Goal: Task Accomplishment & Management: Manage account settings

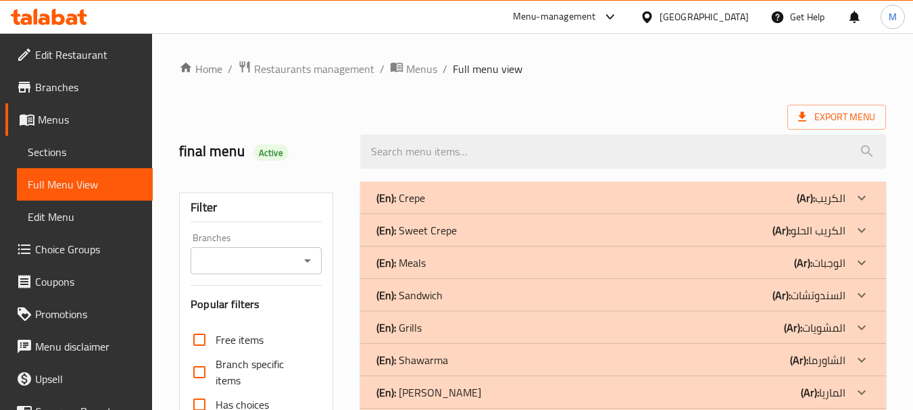
scroll to position [620, 0]
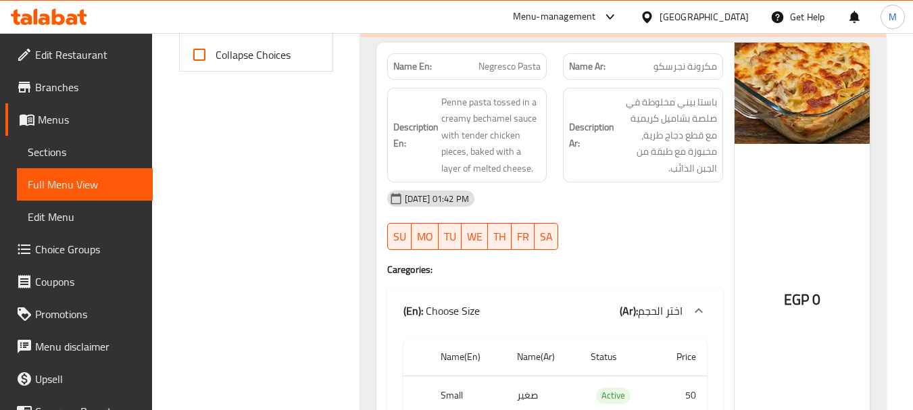
click at [585, 232] on div "08-09-2025 01:42 PM SU MO TU WE TH FR SA" at bounding box center [555, 220] width 352 height 76
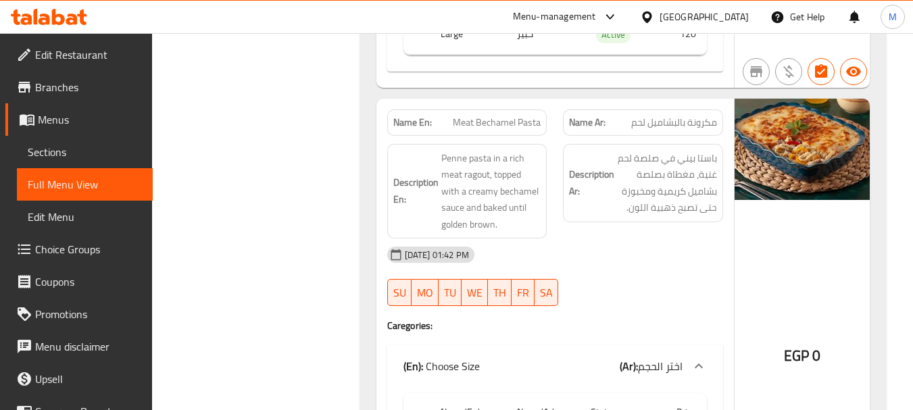
scroll to position [1026, 0]
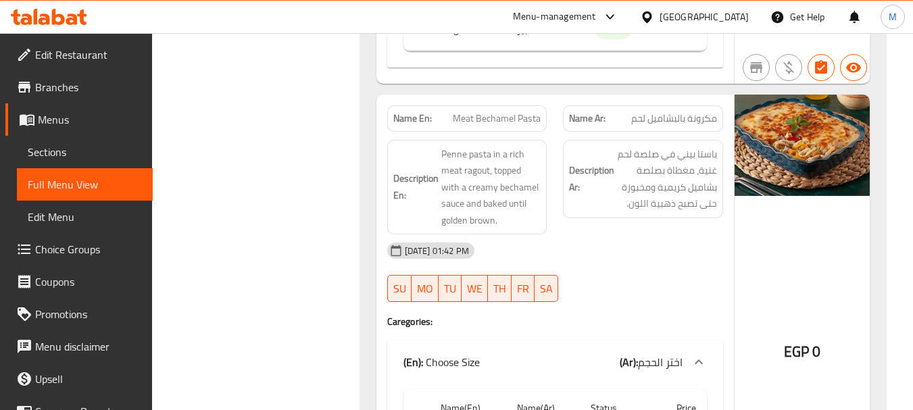
click at [616, 254] on div "08-09-2025 01:42 PM" at bounding box center [555, 251] width 352 height 32
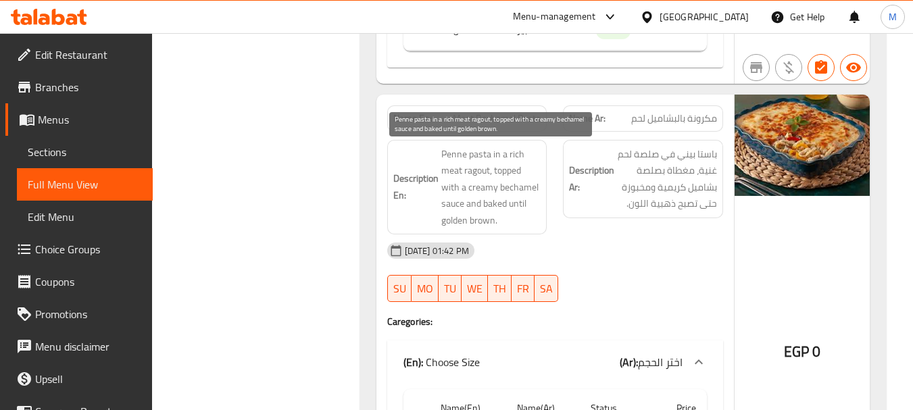
click at [483, 168] on span "Penne pasta in a rich meat ragout, topped with a creamy bechamel sauce and bake…" at bounding box center [491, 187] width 100 height 83
copy span "ragout"
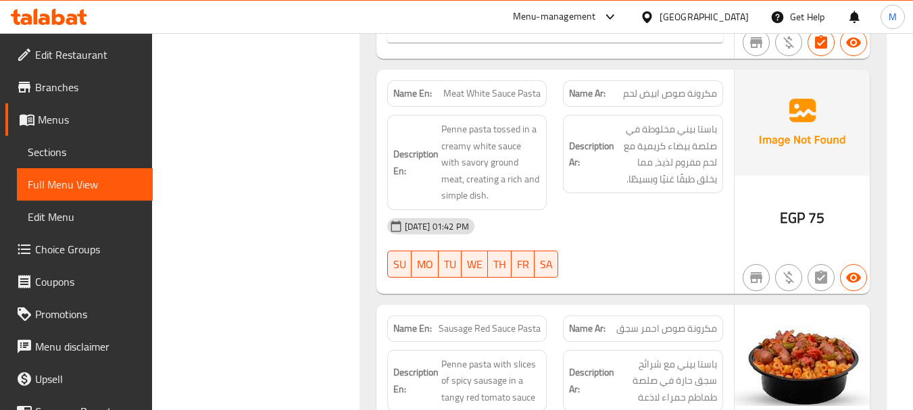
scroll to position [1431, 0]
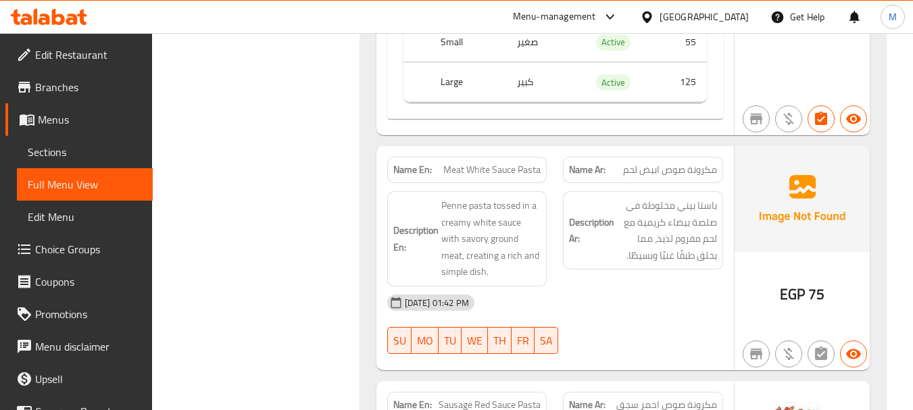
click at [543, 310] on div "08-09-2025 01:42 PM" at bounding box center [555, 303] width 352 height 32
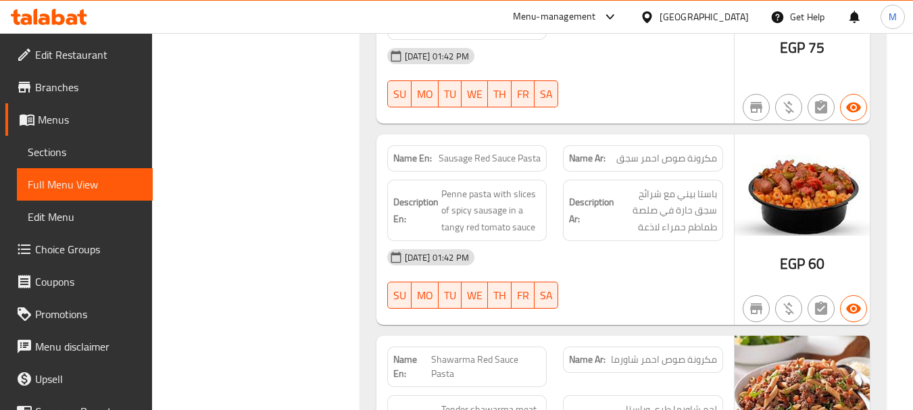
scroll to position [1702, 0]
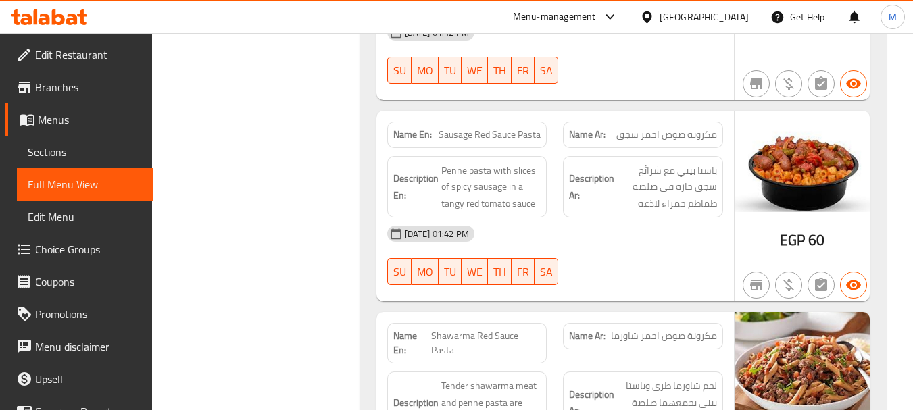
click at [589, 246] on div "08-09-2025 01:42 PM" at bounding box center [555, 234] width 352 height 32
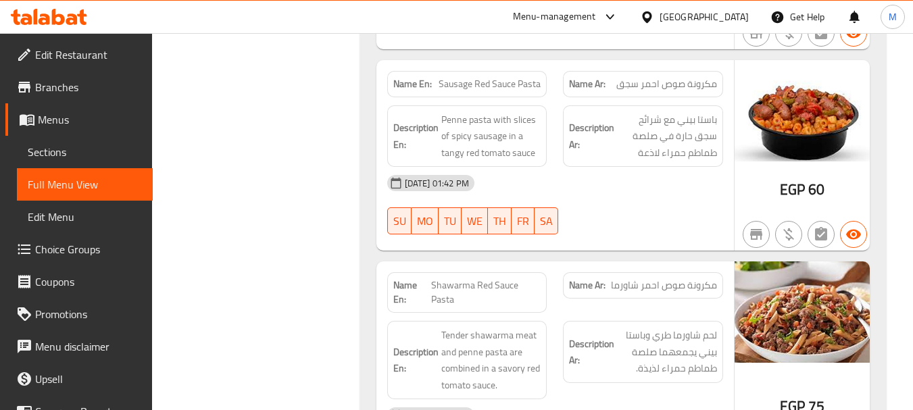
scroll to position [1837, 0]
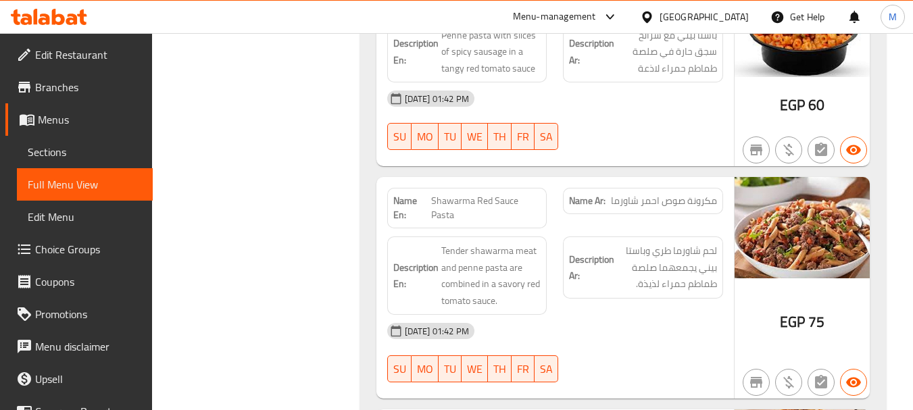
click at [592, 324] on div "08-09-2025 01:42 PM" at bounding box center [555, 331] width 352 height 32
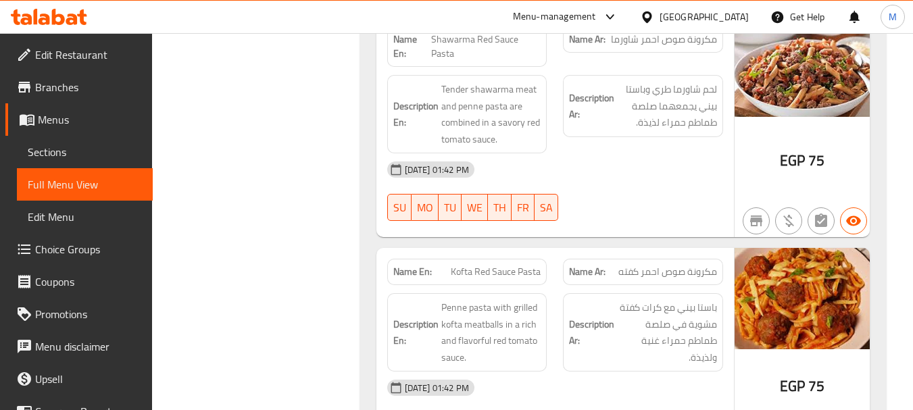
scroll to position [2040, 0]
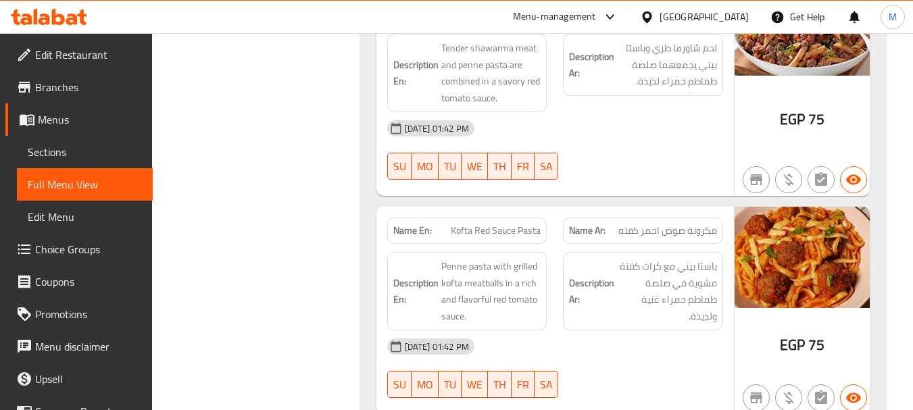
click at [556, 351] on div "08-09-2025 01:42 PM" at bounding box center [555, 346] width 352 height 32
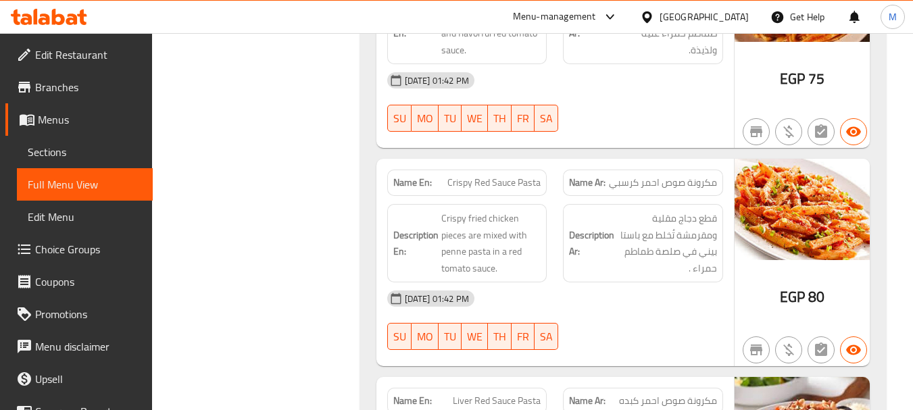
scroll to position [2310, 0]
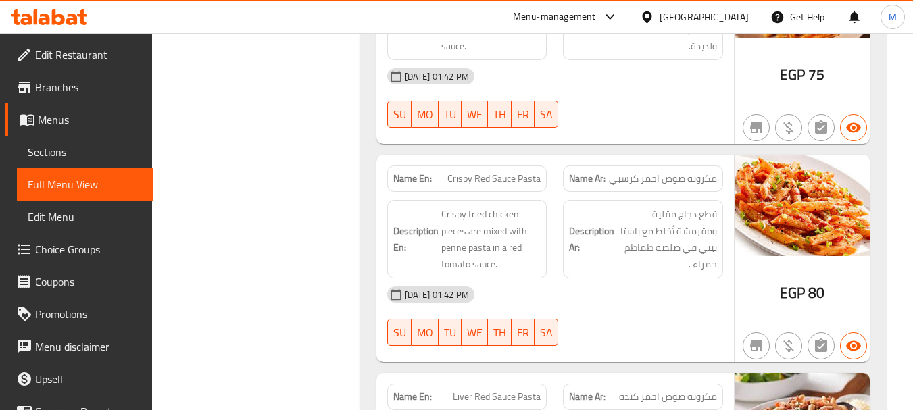
click at [562, 290] on div "08-09-2025 01:42 PM" at bounding box center [555, 294] width 352 height 32
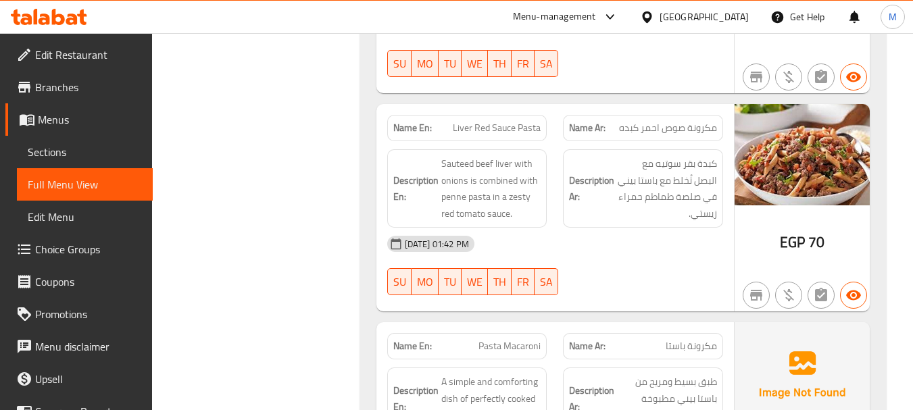
scroll to position [2580, 0]
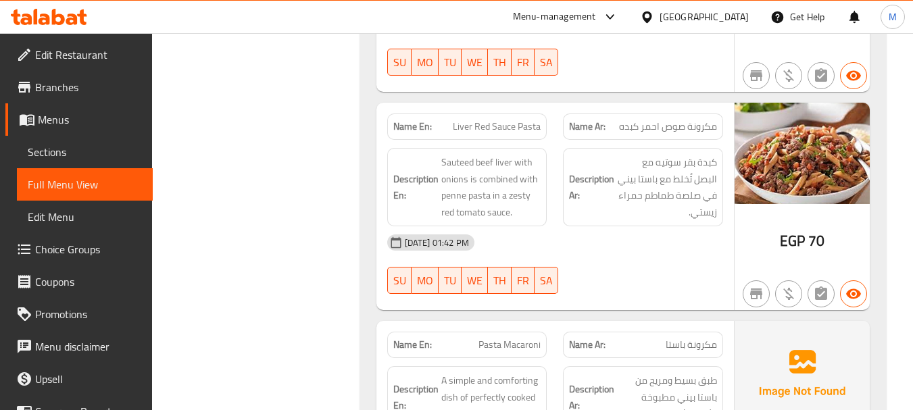
click at [615, 253] on div "08-09-2025 01:42 PM" at bounding box center [555, 242] width 352 height 32
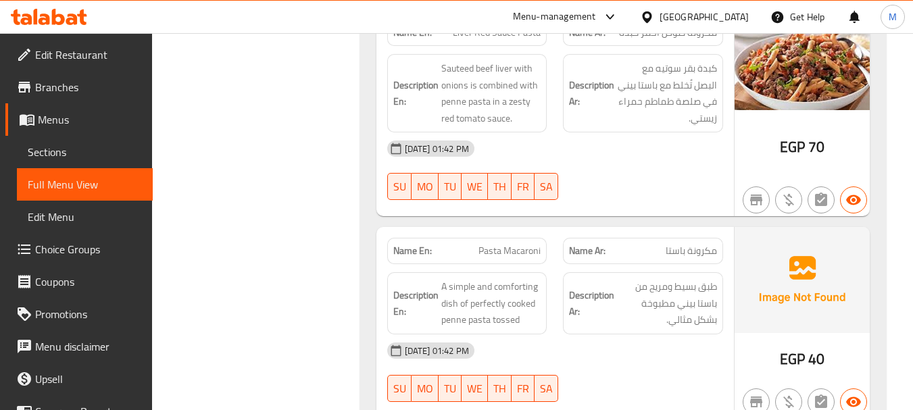
scroll to position [2715, 0]
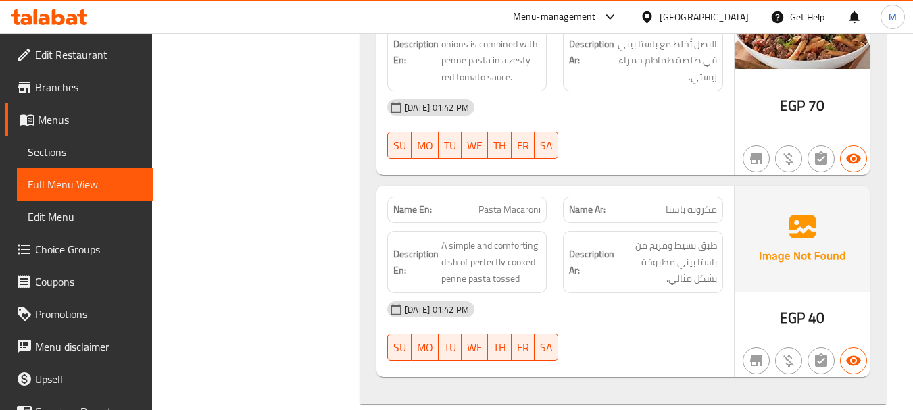
click at [528, 309] on div "08-09-2025 01:42 PM" at bounding box center [555, 309] width 352 height 32
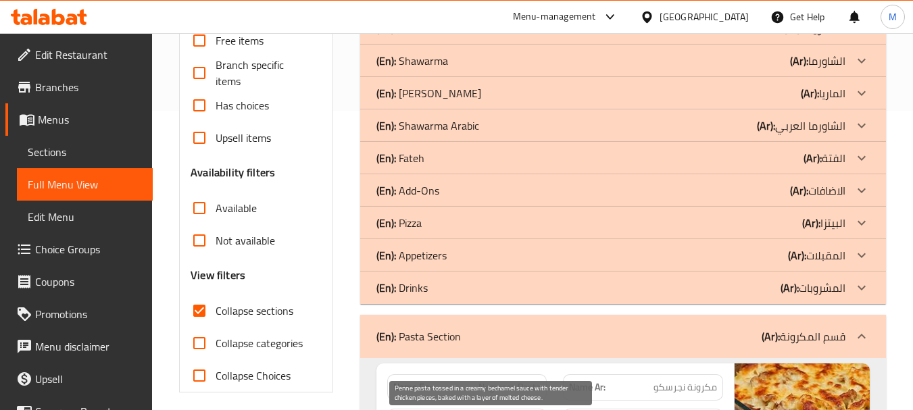
scroll to position [412, 0]
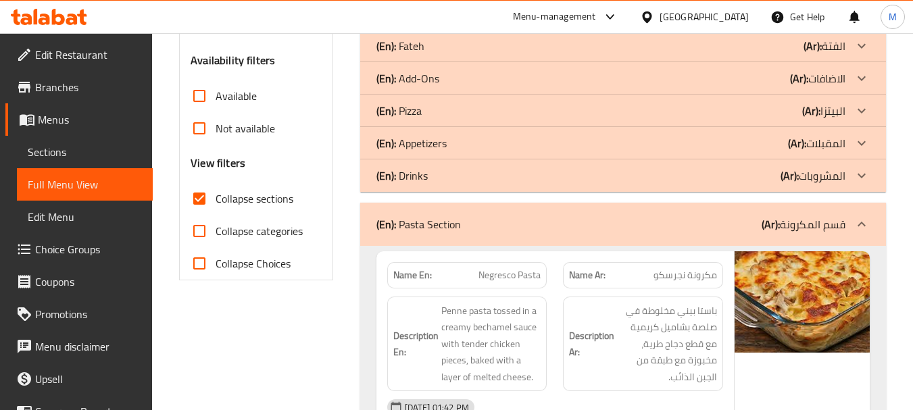
click at [472, 235] on div "(En): Pasta Section (Ar): قسم المكرونة" at bounding box center [623, 224] width 526 height 43
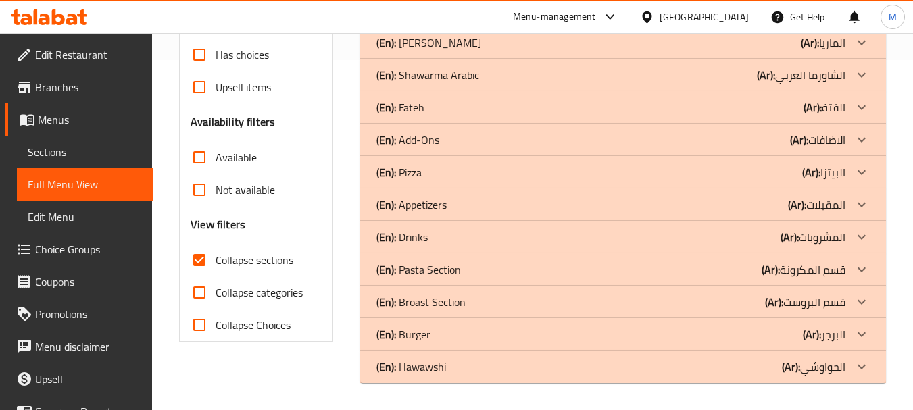
scroll to position [350, 0]
click at [416, 295] on p "(En): Broast Section" at bounding box center [420, 302] width 89 height 16
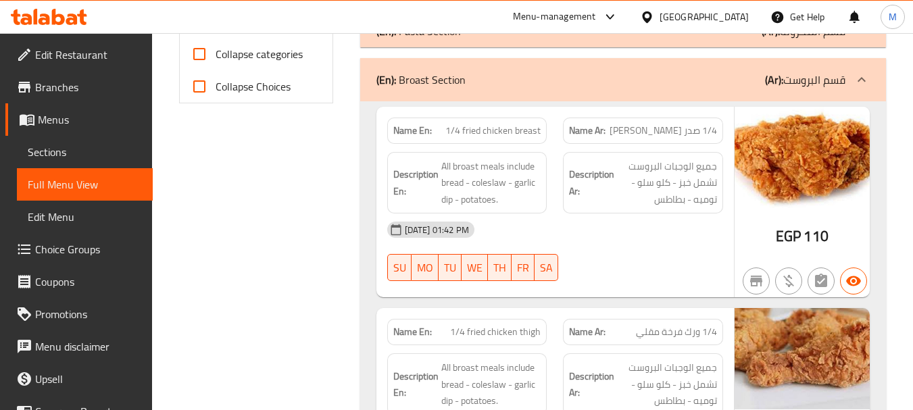
scroll to position [603, 0]
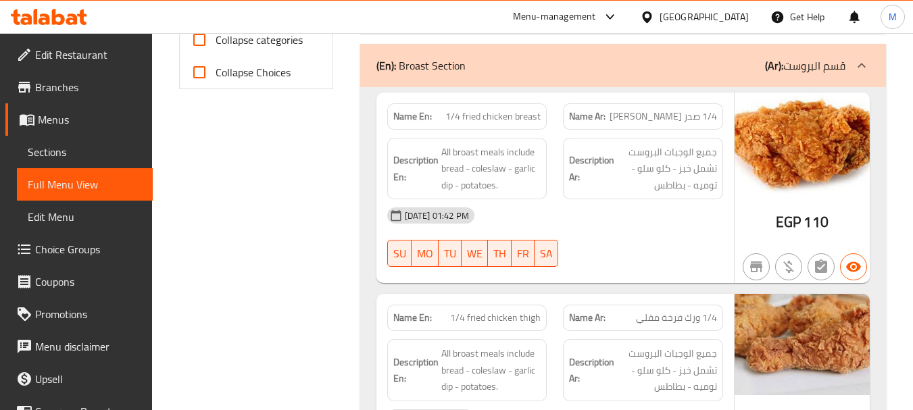
click at [408, 76] on div "(En): Broast Section (Ar): قسم البروست" at bounding box center [623, 65] width 526 height 43
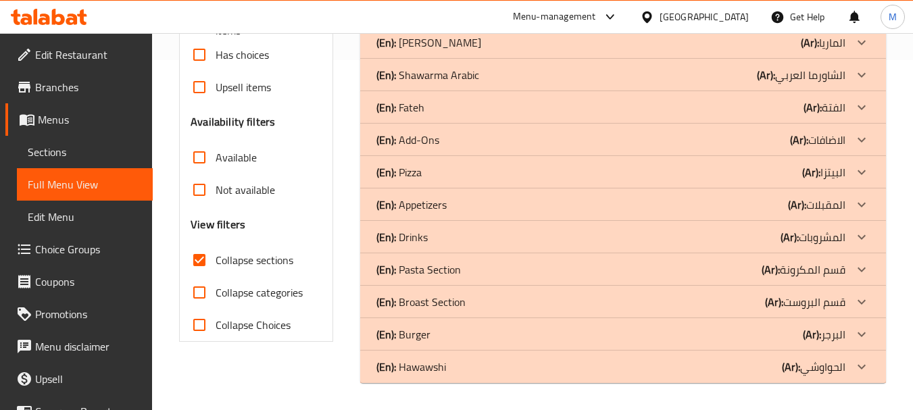
scroll to position [350, 0]
click at [407, 330] on p "(En): Burger" at bounding box center [403, 334] width 54 height 16
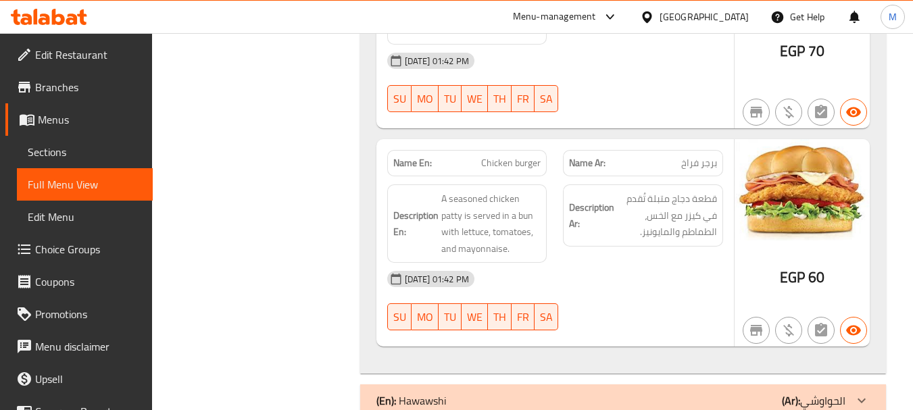
scroll to position [857, 0]
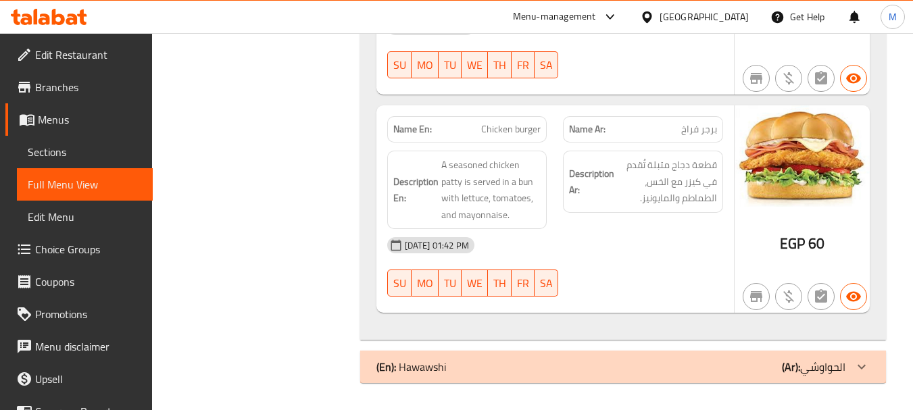
drag, startPoint x: 526, startPoint y: 358, endPoint x: 508, endPoint y: 370, distance: 21.4
click at [526, 358] on div "(En): Hawawshi (Ar): الحواوشي" at bounding box center [623, 367] width 526 height 32
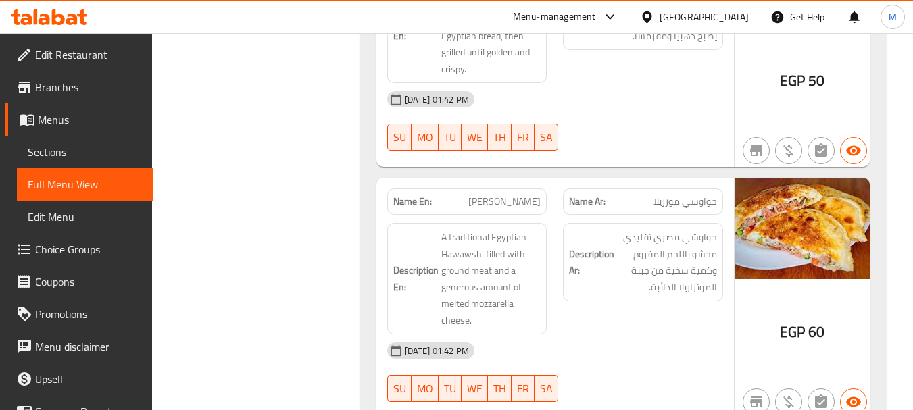
scroll to position [1392, 0]
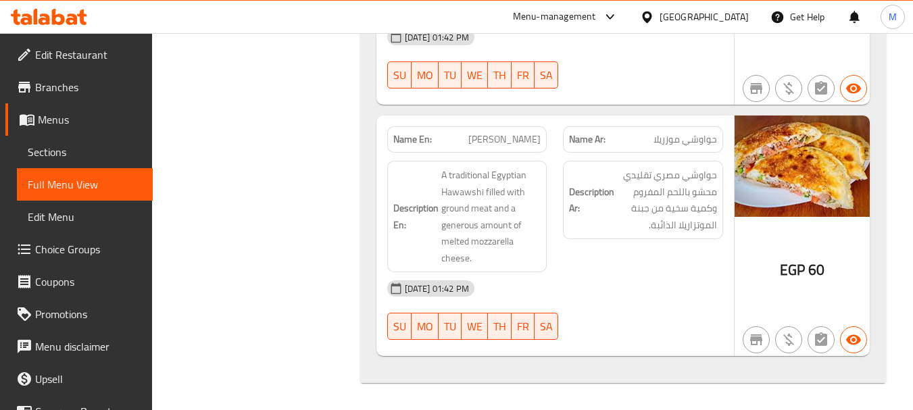
click at [585, 293] on div "08-09-2025 01:42 PM" at bounding box center [555, 288] width 352 height 32
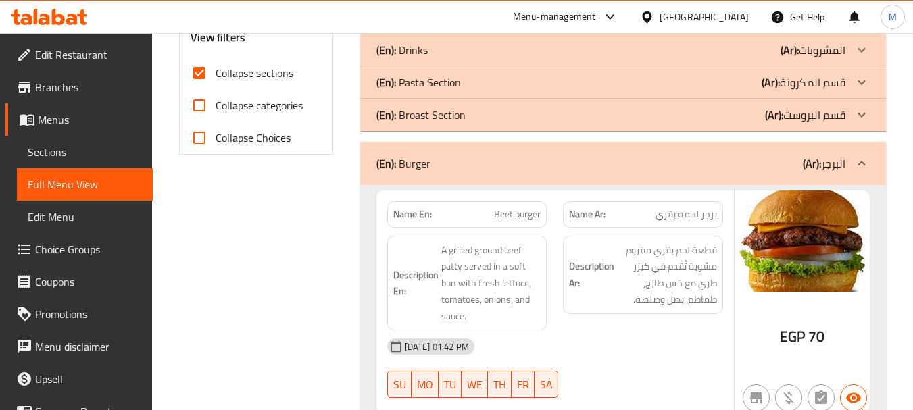
scroll to position [514, 0]
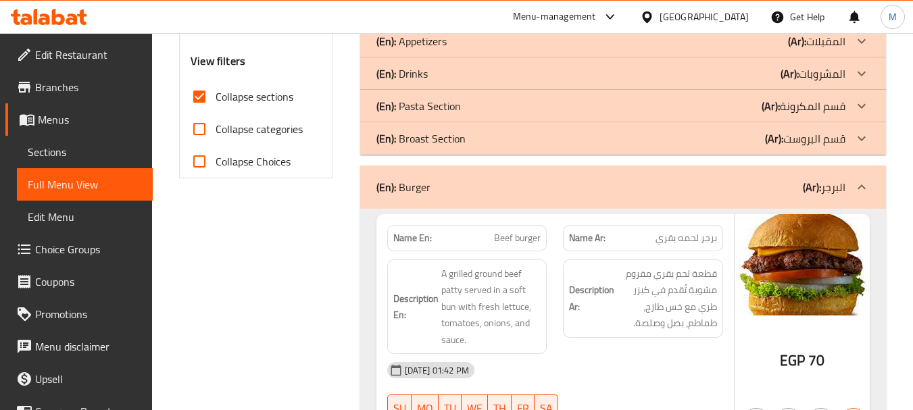
click at [581, 361] on div "08-09-2025 01:42 PM" at bounding box center [555, 370] width 352 height 32
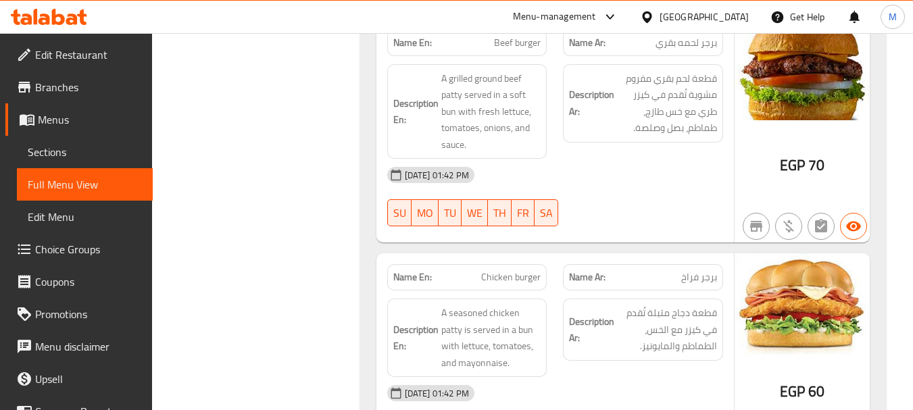
scroll to position [716, 0]
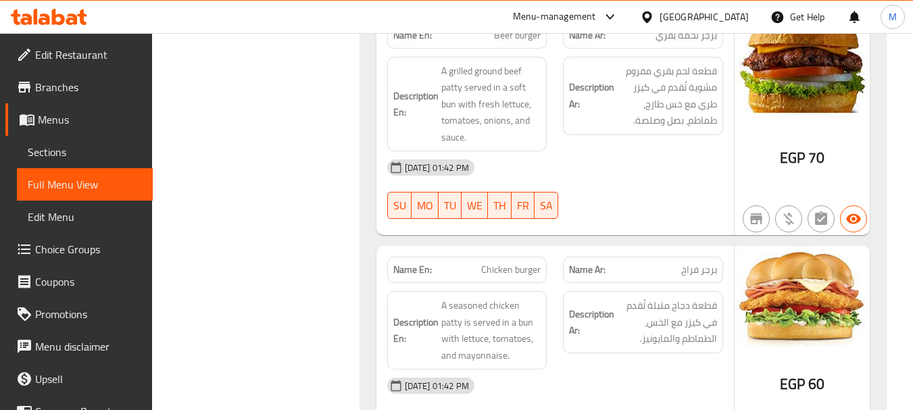
click at [584, 367] on div "Description Ar: قطعة دجاج متبلة تُقدم في كيزر مع الخس، الطماطم والمايونيز." at bounding box center [643, 330] width 176 height 95
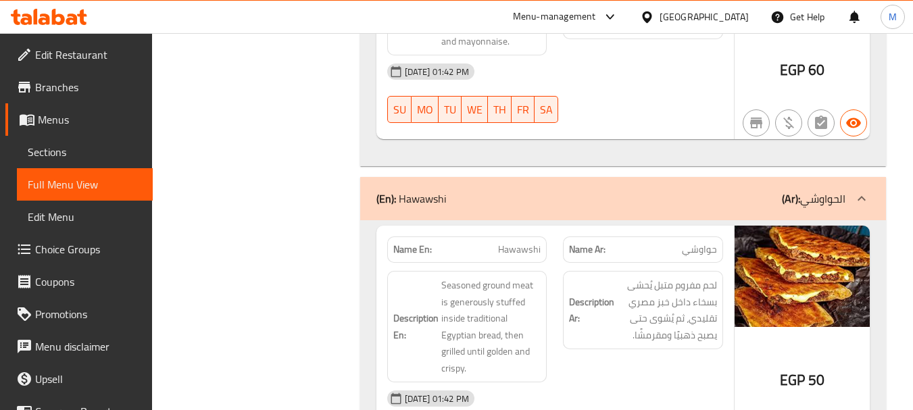
scroll to position [1054, 0]
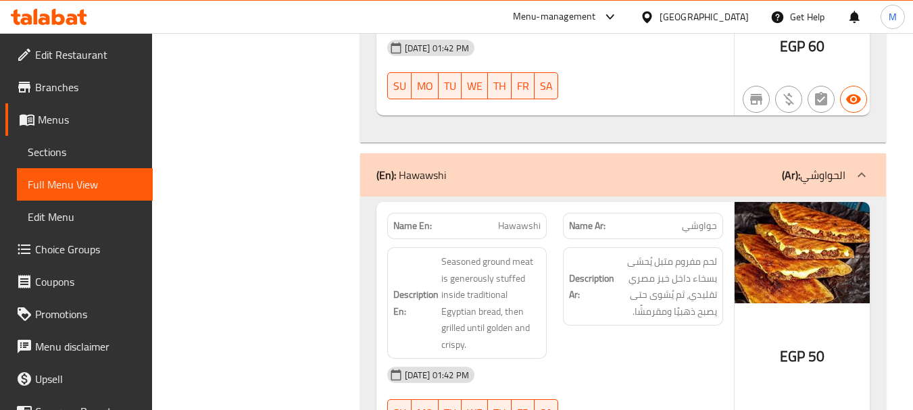
click at [581, 353] on div "Description Ar: لحم مفروم متبل يُحشى بسخاء داخل خبز مصري تقليدي، ثم يُشوى حتى ي…" at bounding box center [643, 303] width 176 height 128
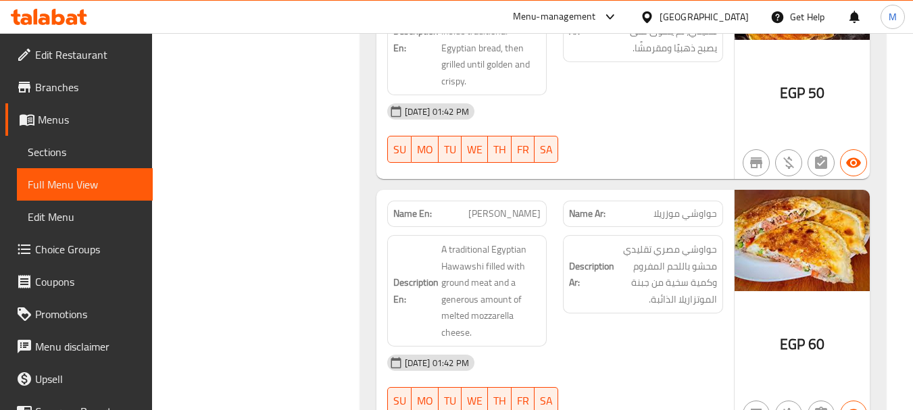
scroll to position [1392, 0]
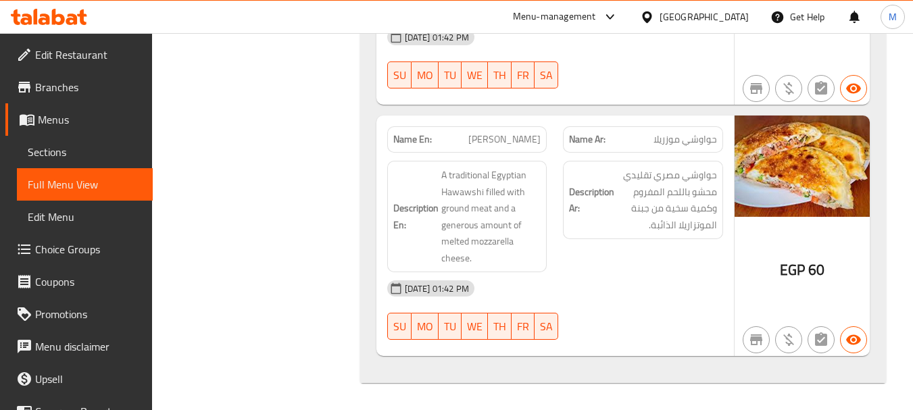
click at [587, 279] on div "08-09-2025 01:42 PM" at bounding box center [555, 288] width 352 height 32
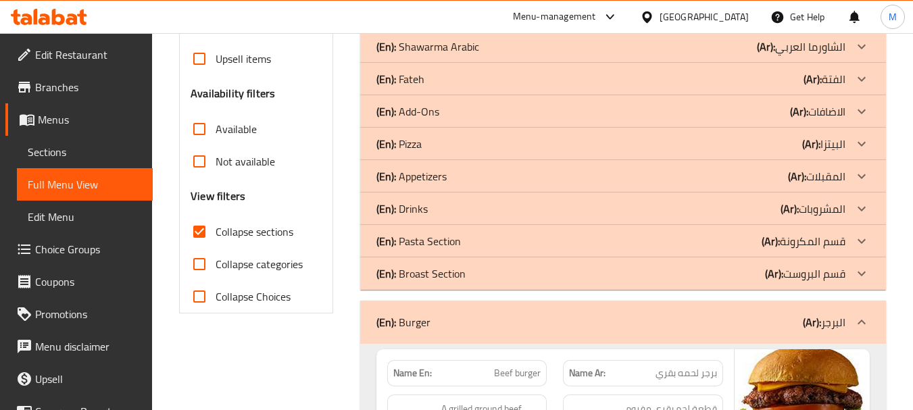
scroll to position [0, 0]
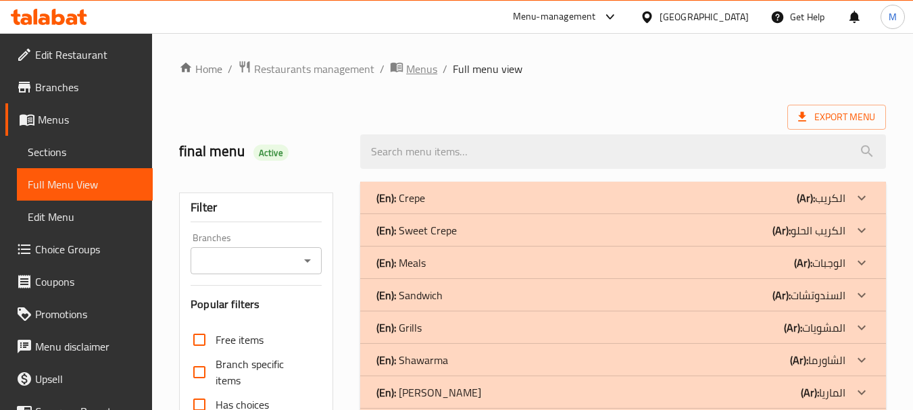
click at [414, 71] on span "Menus" at bounding box center [421, 69] width 31 height 16
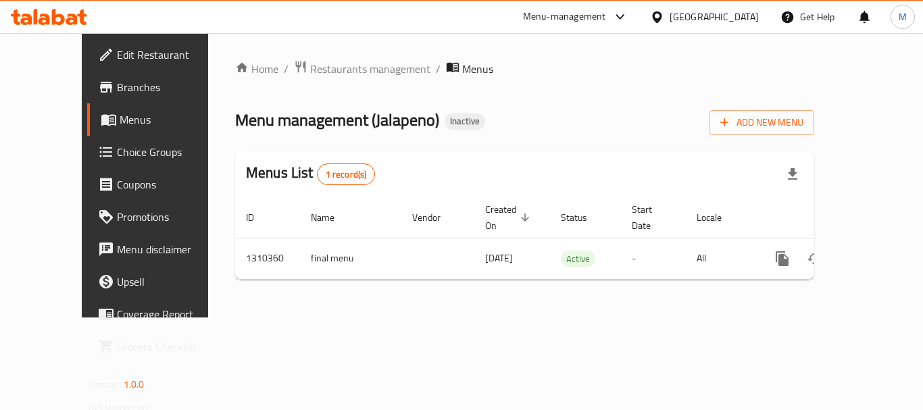
drag, startPoint x: 520, startPoint y: 124, endPoint x: 581, endPoint y: 141, distance: 62.9
click at [520, 124] on div "Menu management ( Jalapeno ) Inactive Add New Menu" at bounding box center [524, 120] width 579 height 30
click at [804, 120] on span "Add New Menu" at bounding box center [761, 122] width 83 height 17
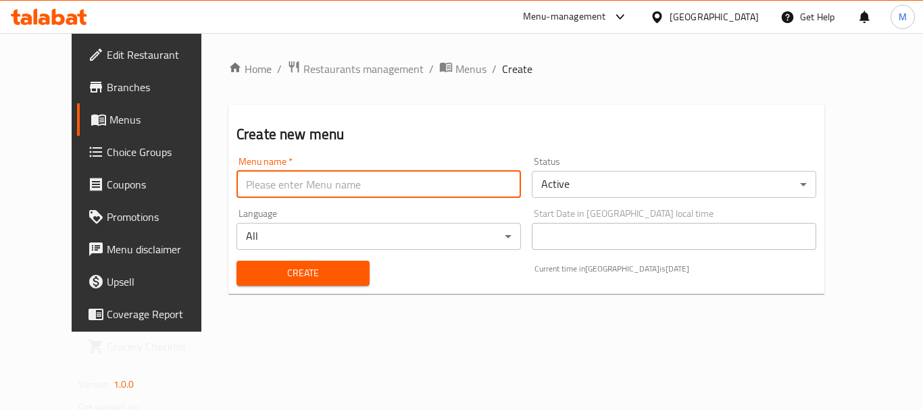
click at [360, 180] on input "text" at bounding box center [379, 184] width 285 height 27
paste input "341477505"
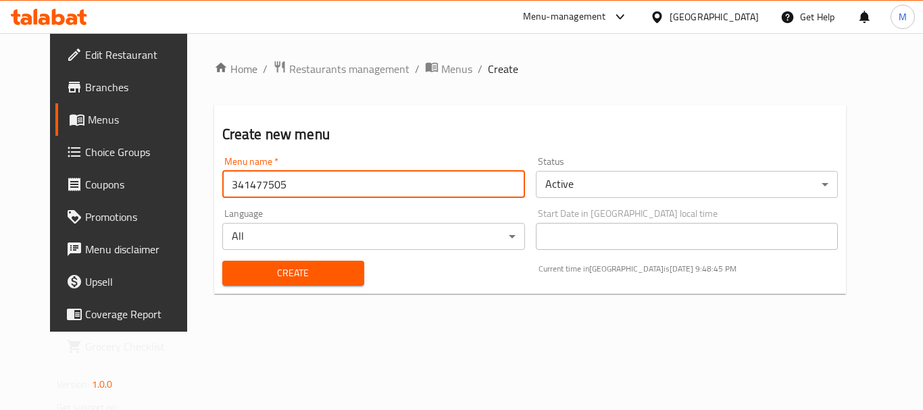
type input "341477505"
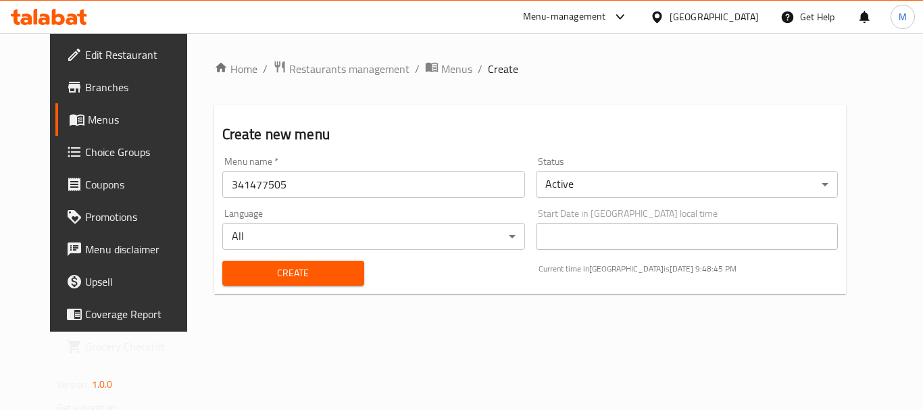
click at [249, 297] on div "Home / Restaurants management / Menus / Create Create new menu Menu name   * 34…" at bounding box center [530, 182] width 633 height 245
click at [249, 295] on div "Home / Restaurants management / Menus / Create Create new menu Menu name   * 34…" at bounding box center [530, 182] width 633 height 245
click at [249, 278] on span "Create" at bounding box center [293, 273] width 120 height 17
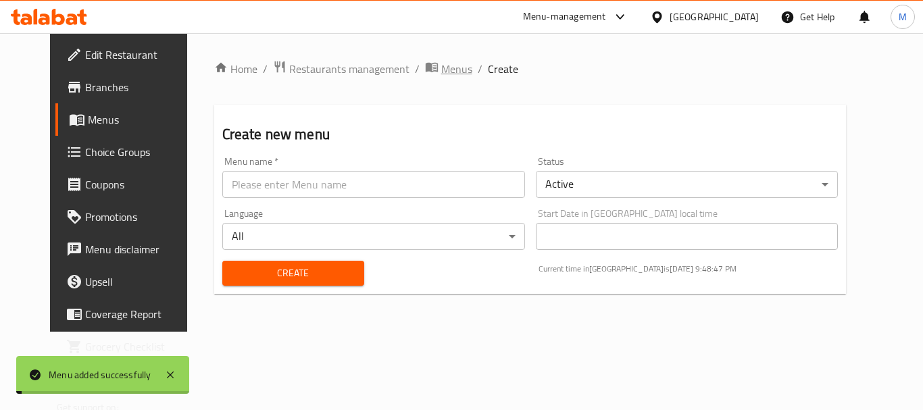
click at [441, 67] on span "Menus" at bounding box center [456, 69] width 31 height 16
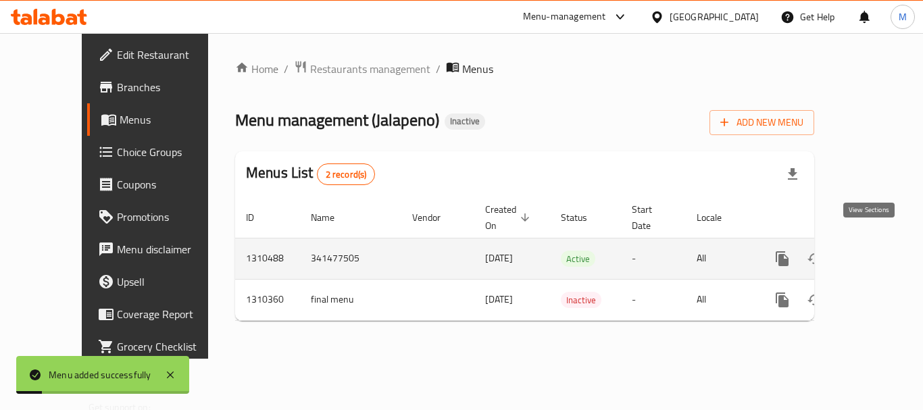
click at [872, 251] on icon "enhanced table" at bounding box center [880, 259] width 16 height 16
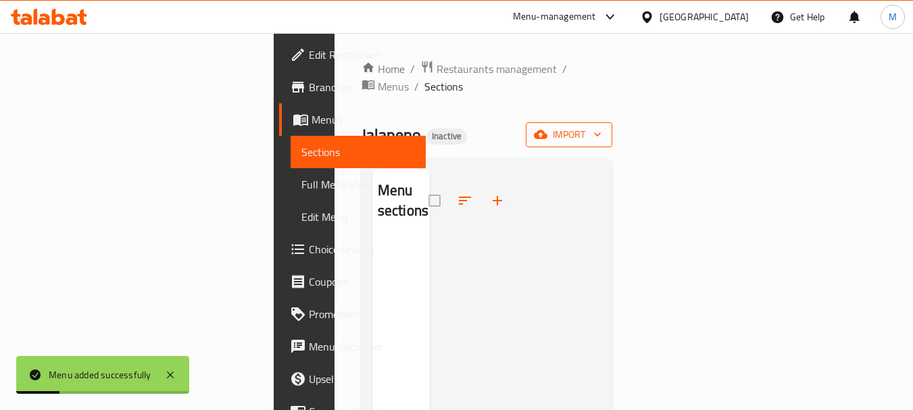
click at [601, 126] on span "import" at bounding box center [569, 134] width 65 height 17
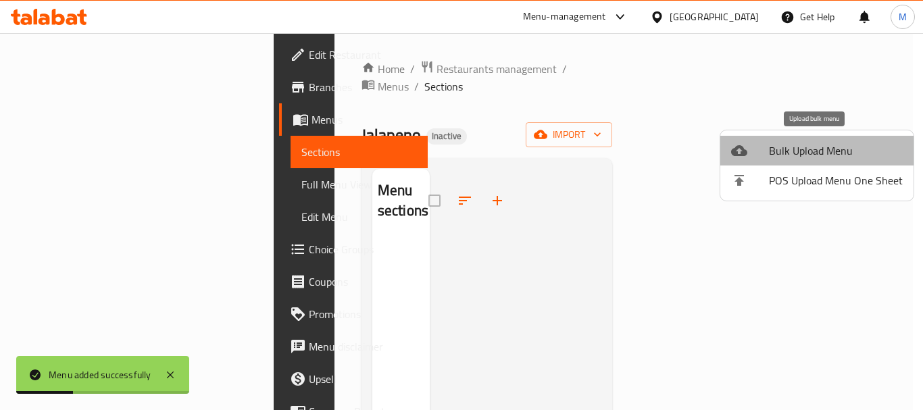
click at [825, 137] on li "Bulk Upload Menu" at bounding box center [816, 151] width 193 height 30
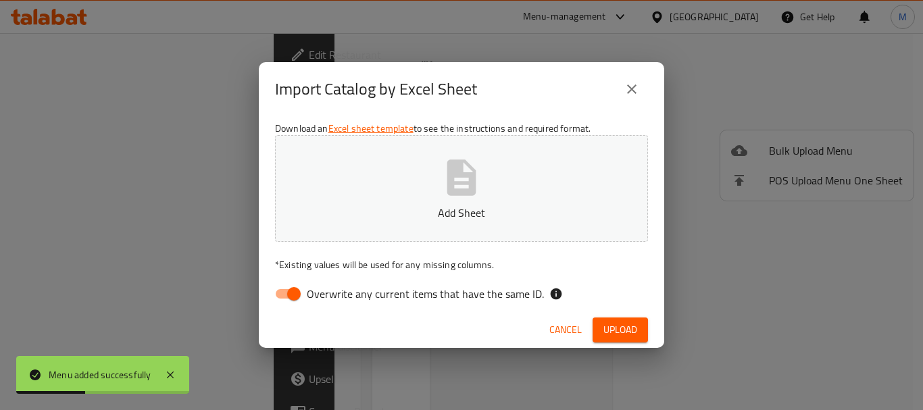
click at [356, 291] on span "Overwrite any current items that have the same ID." at bounding box center [425, 294] width 237 height 16
click at [333, 291] on input "Overwrite any current items that have the same ID." at bounding box center [293, 294] width 77 height 26
checkbox input "false"
click at [365, 214] on p "Add Sheet" at bounding box center [461, 213] width 331 height 16
click at [624, 339] on button "Upload" at bounding box center [620, 330] width 55 height 25
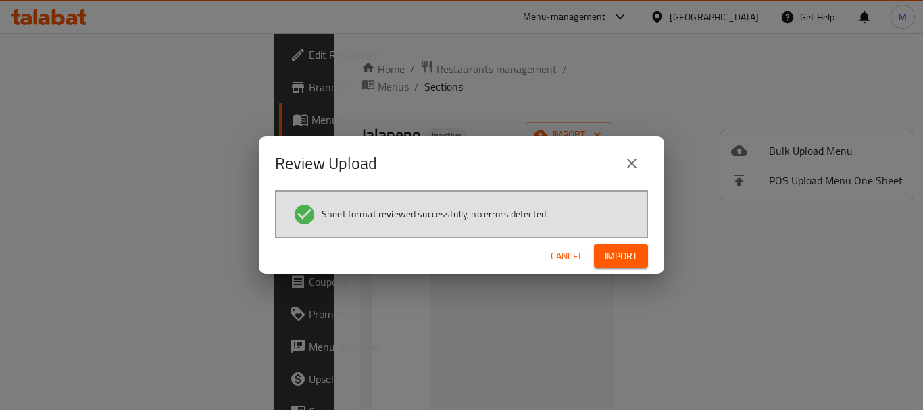
click at [622, 252] on span "Import" at bounding box center [621, 256] width 32 height 17
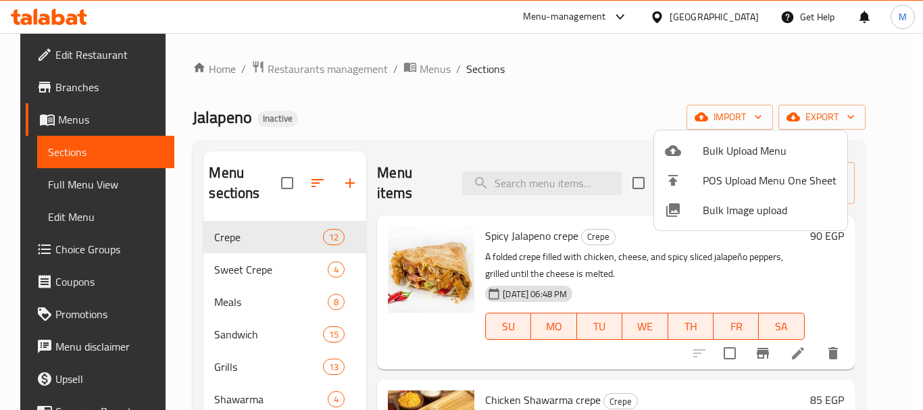
click at [87, 189] on div at bounding box center [461, 205] width 923 height 410
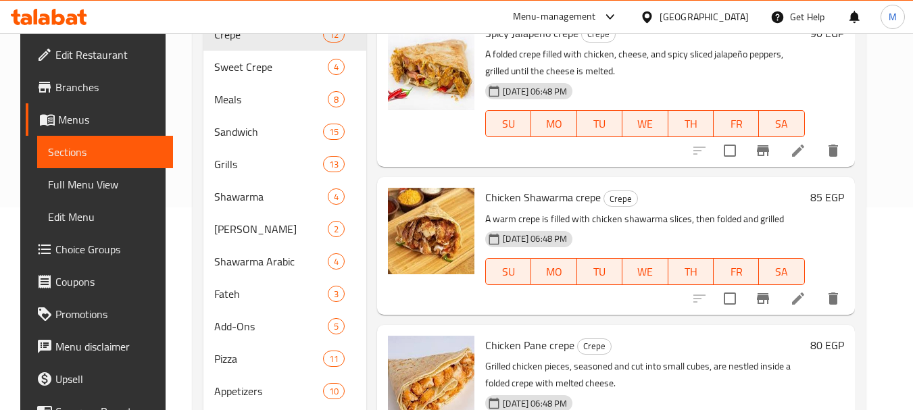
scroll to position [135, 0]
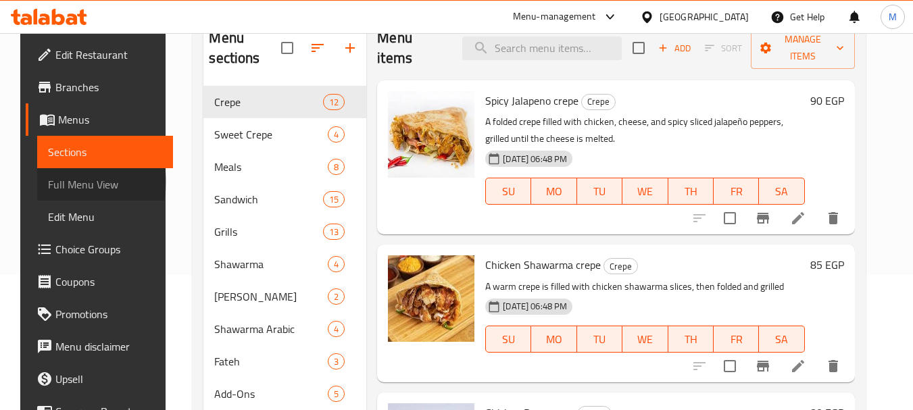
click at [65, 182] on span "Full Menu View" at bounding box center [105, 184] width 114 height 16
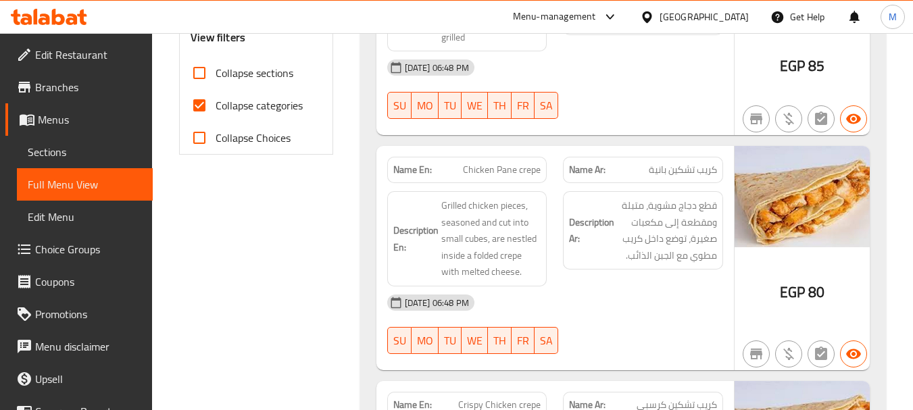
scroll to position [541, 0]
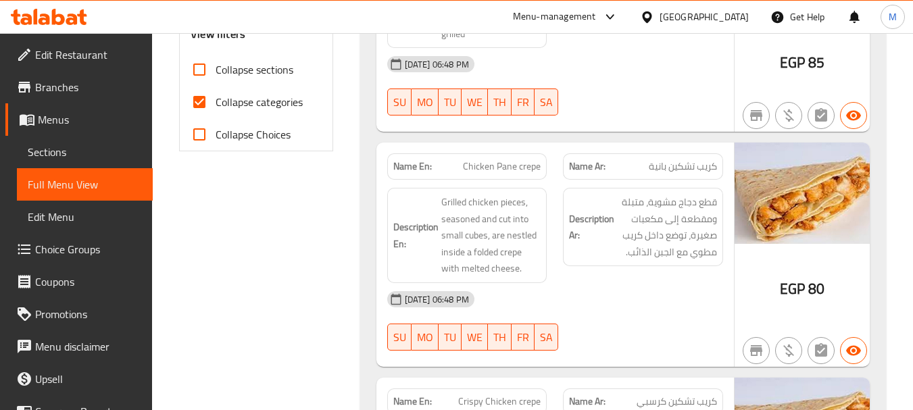
click at [228, 94] on span "Collapse categories" at bounding box center [259, 102] width 87 height 16
click at [216, 93] on input "Collapse categories" at bounding box center [199, 102] width 32 height 32
checkbox input "false"
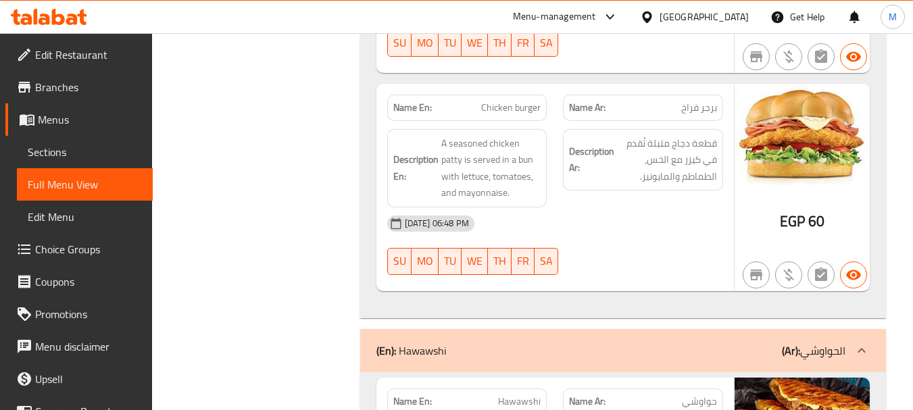
scroll to position [30171, 0]
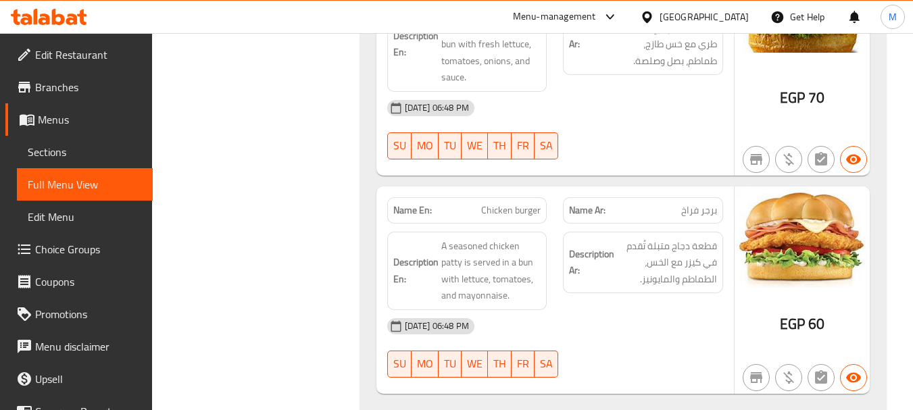
click at [82, 48] on span "Edit Restaurant" at bounding box center [88, 55] width 107 height 16
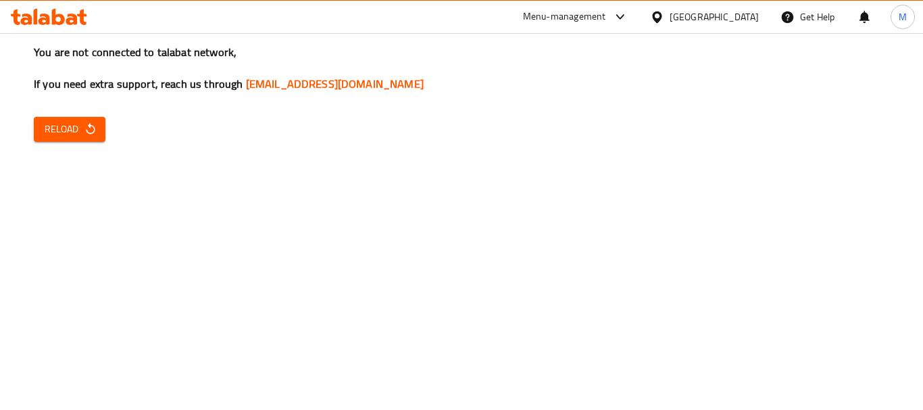
click at [56, 130] on span "Reload" at bounding box center [70, 129] width 50 height 17
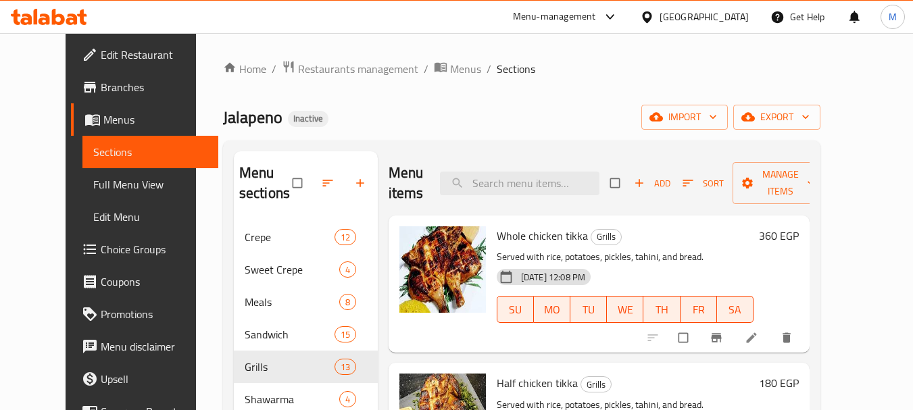
click at [493, 123] on div "Jalapeno Inactive import export" at bounding box center [521, 117] width 597 height 25
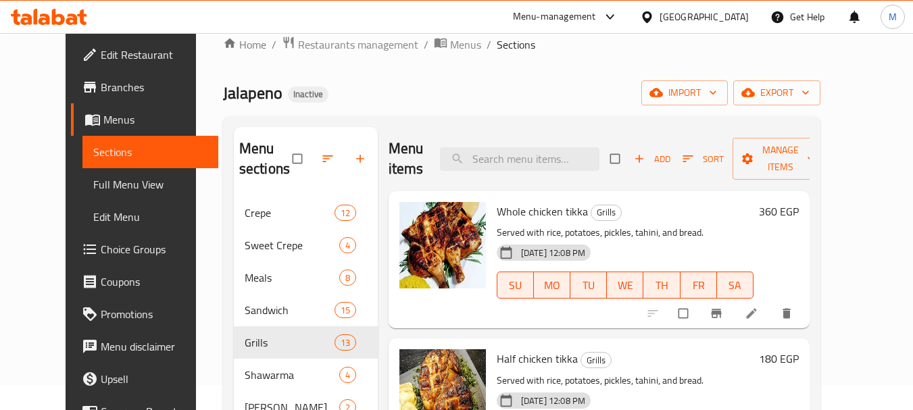
scroll to position [68, 0]
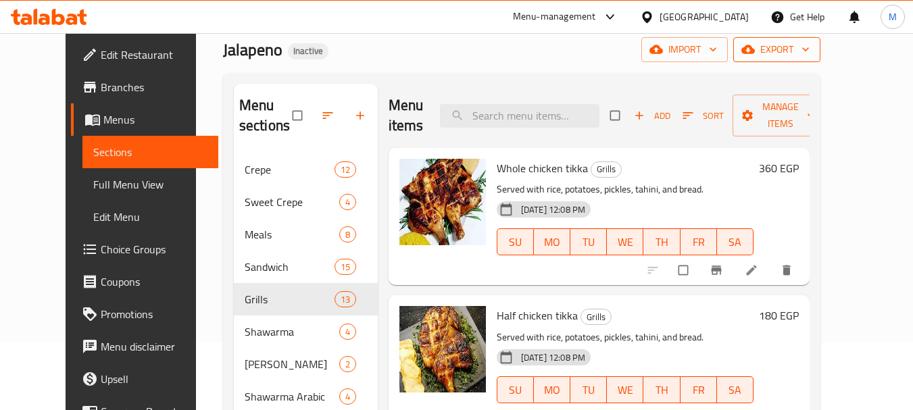
click at [810, 54] on span "export" at bounding box center [777, 49] width 66 height 17
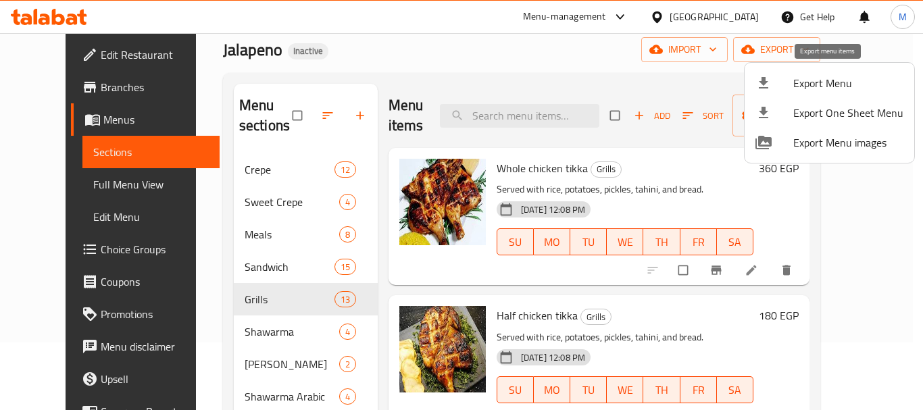
click at [802, 91] on span "Export Menu" at bounding box center [848, 83] width 110 height 16
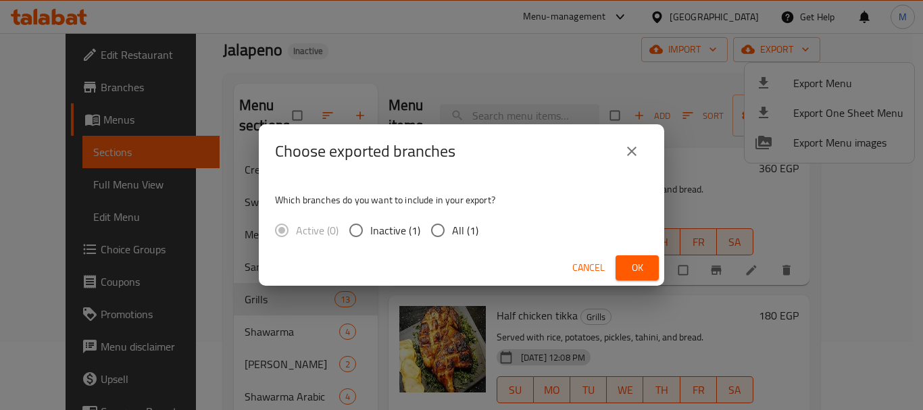
click at [444, 234] on input "All (1)" at bounding box center [438, 230] width 28 height 28
radio input "true"
click at [633, 268] on span "Ok" at bounding box center [637, 268] width 22 height 17
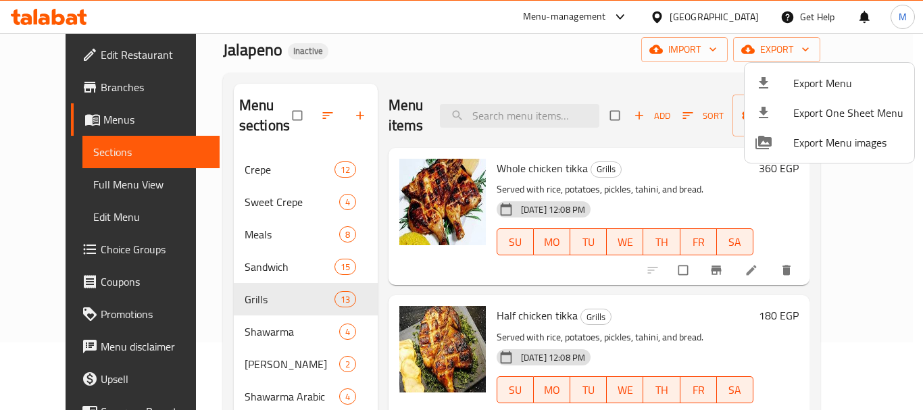
click at [390, 75] on div at bounding box center [461, 205] width 923 height 410
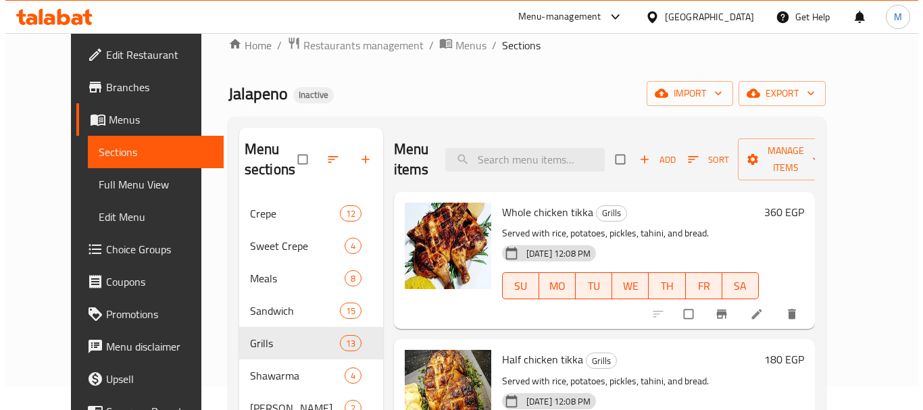
scroll to position [0, 0]
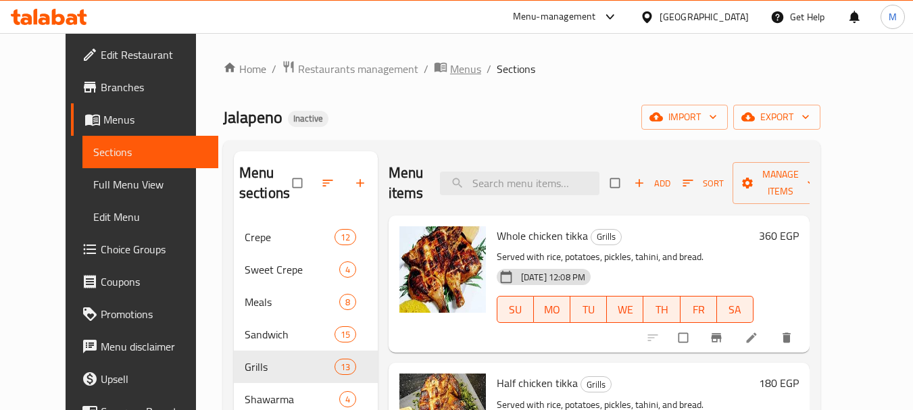
click at [450, 68] on span "Menus" at bounding box center [465, 69] width 31 height 16
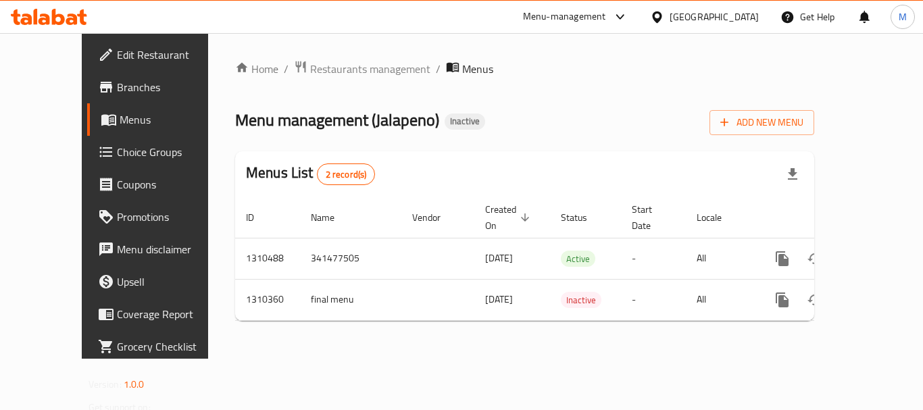
click at [117, 55] on span "Edit Restaurant" at bounding box center [171, 55] width 108 height 16
